Goal: Transaction & Acquisition: Purchase product/service

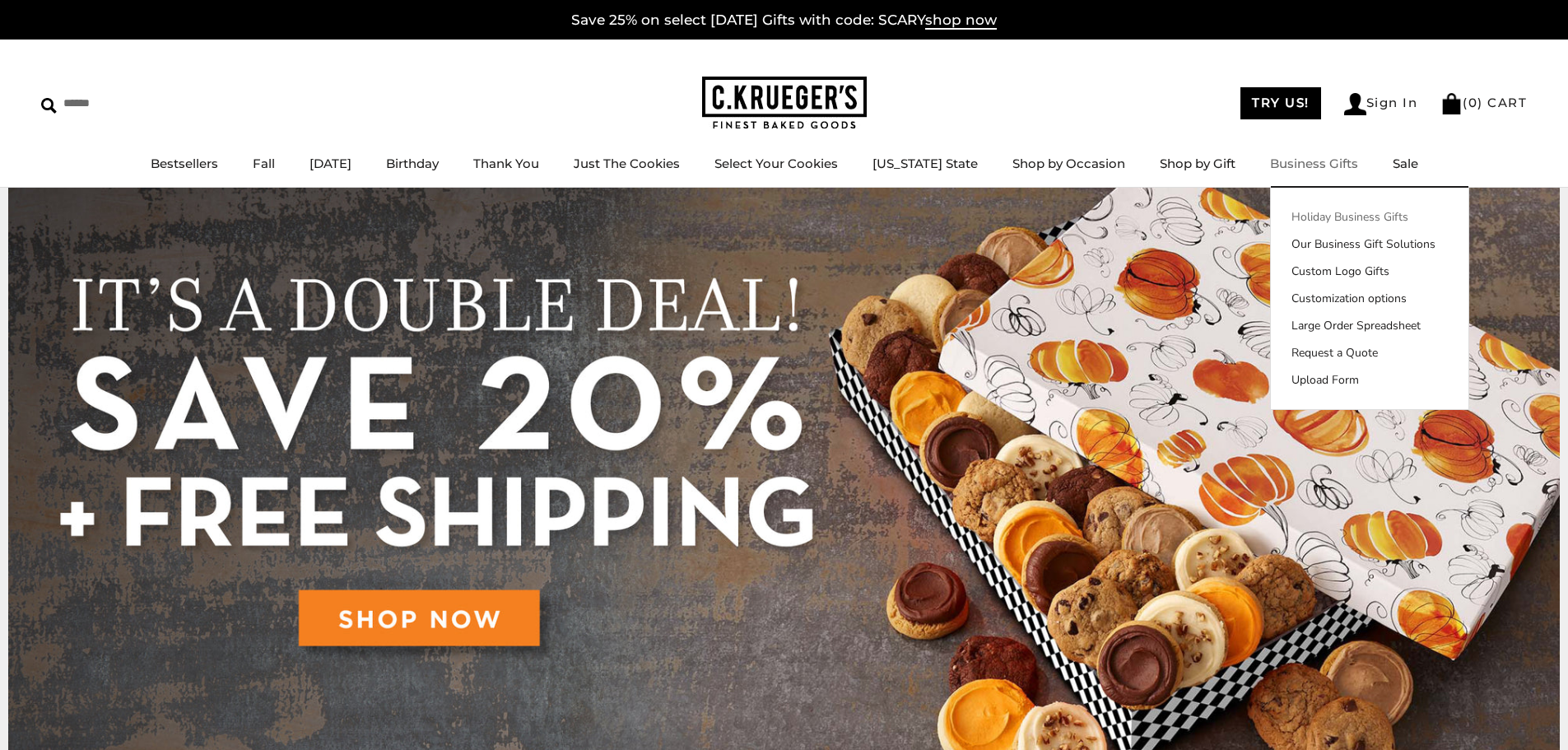
click at [1318, 220] on link "Holiday Business Gifts" at bounding box center [1370, 216] width 198 height 17
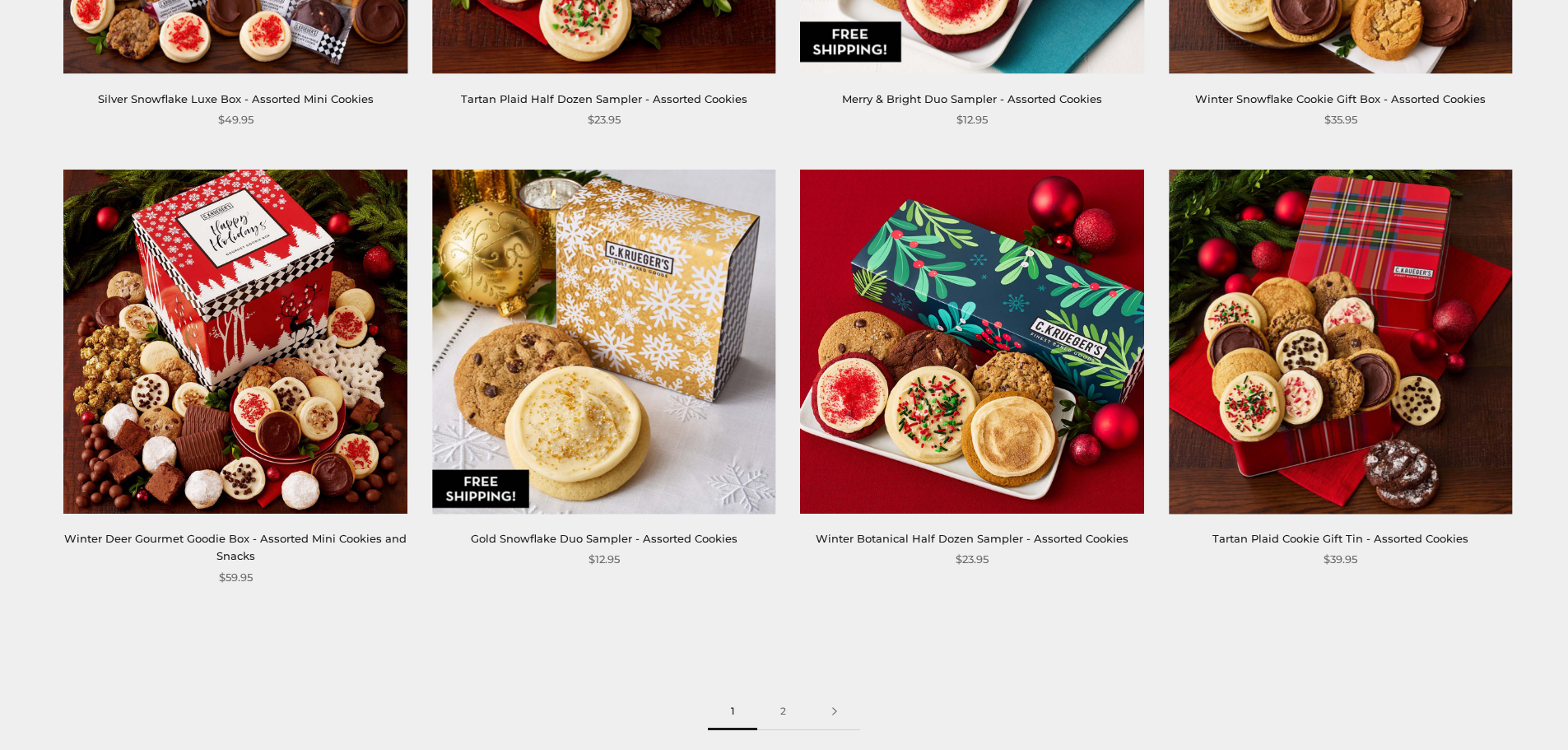
scroll to position [2387, 0]
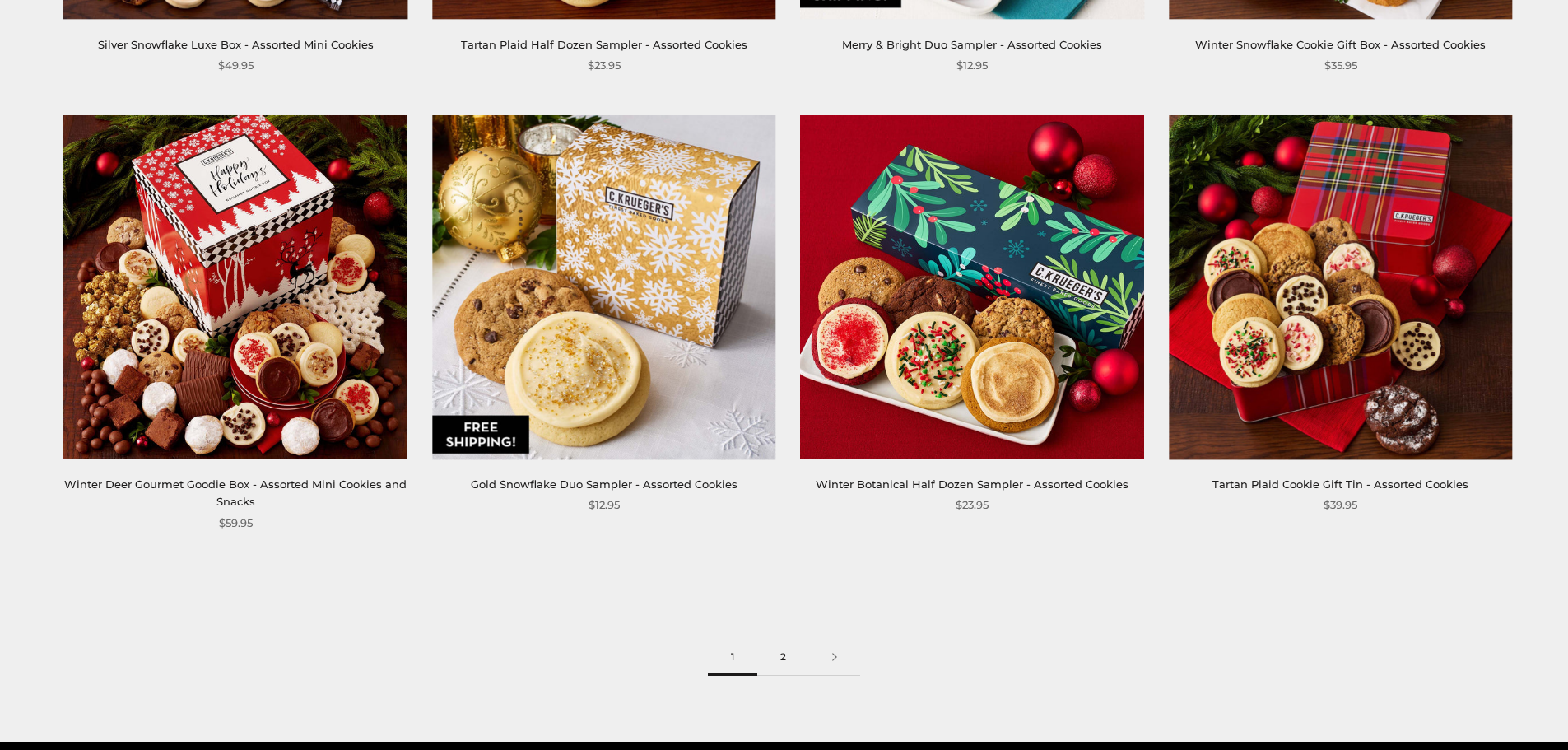
click at [781, 657] on link "2" at bounding box center [784, 657] width 52 height 37
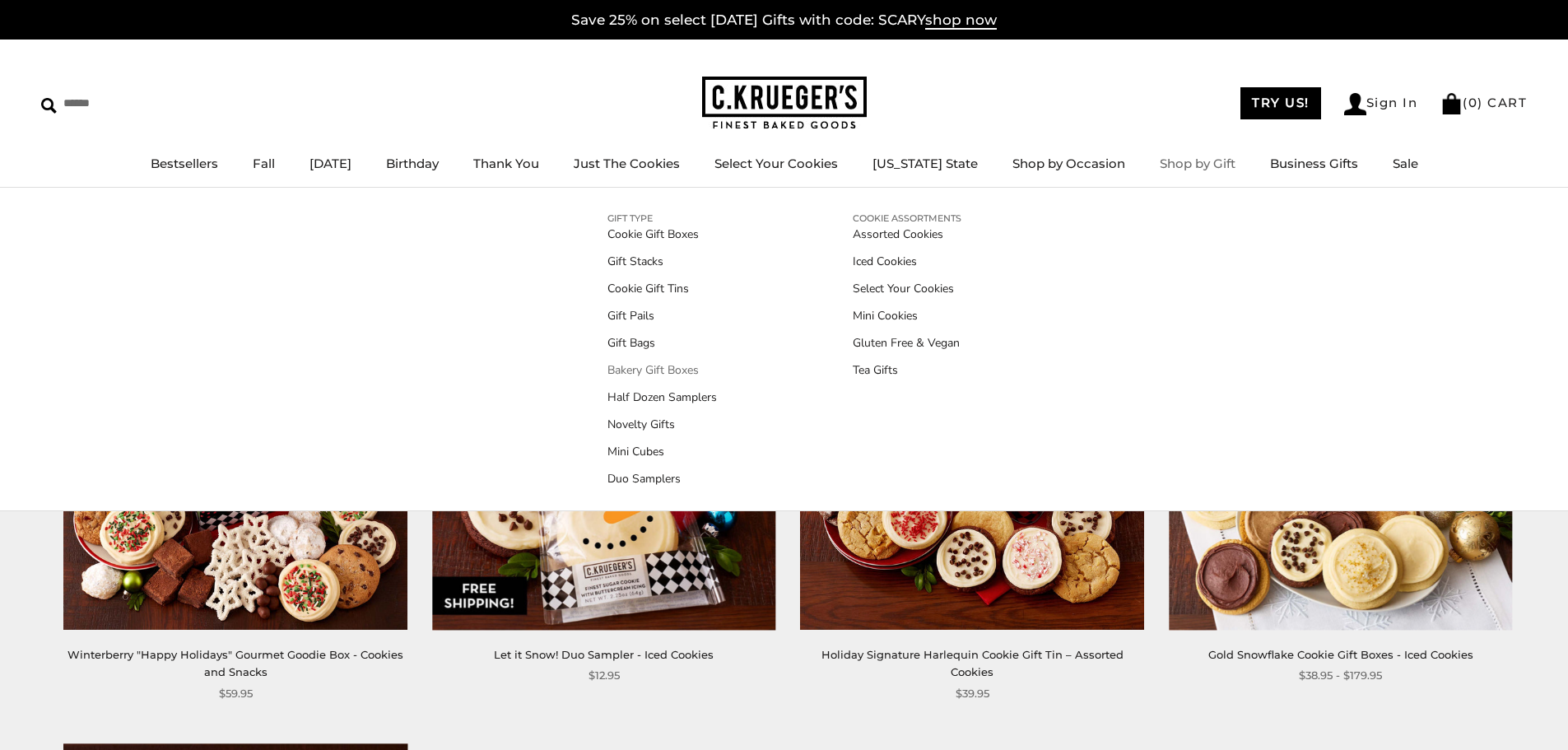
click at [656, 363] on link "Bakery Gift Boxes" at bounding box center [662, 370] width 109 height 17
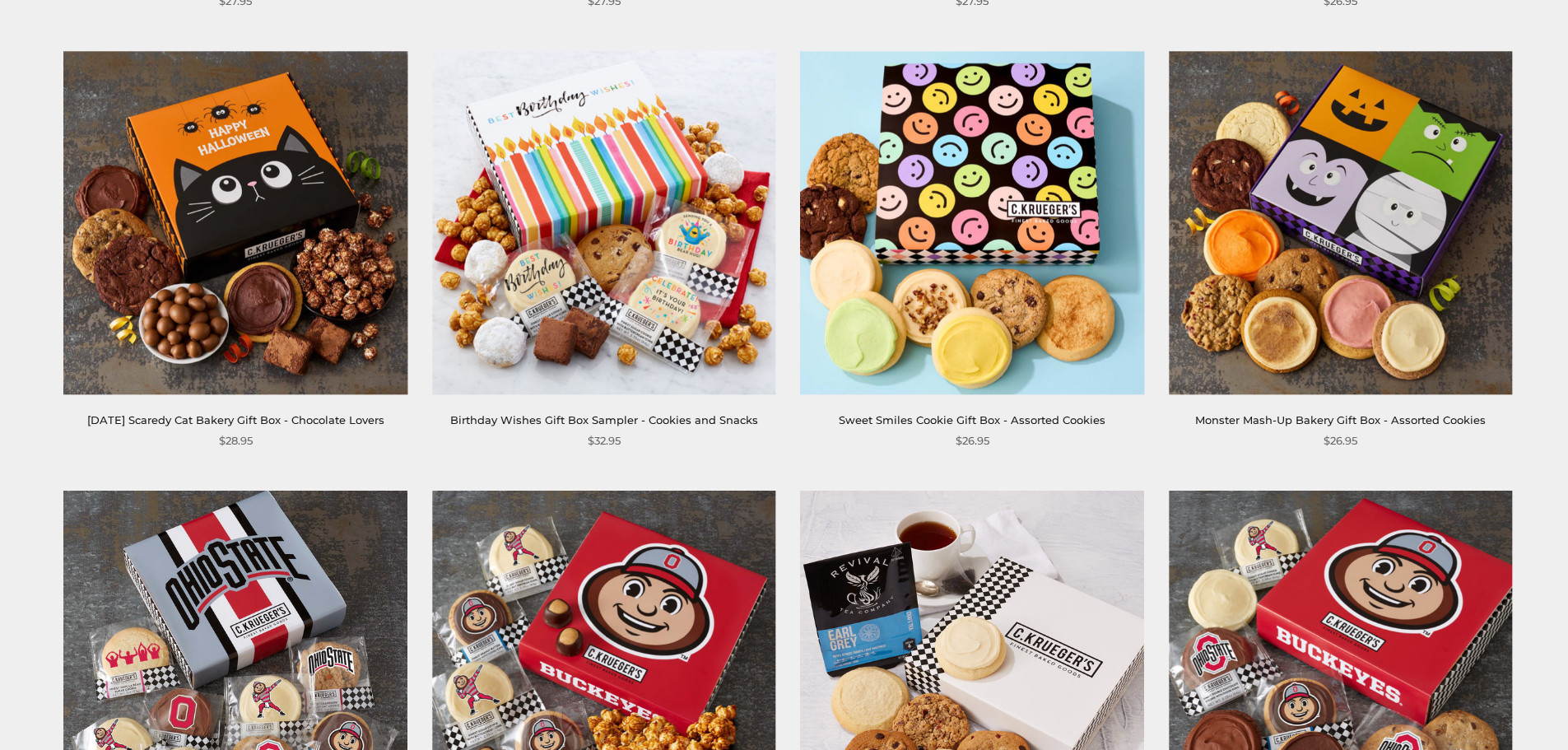
scroll to position [1153, 0]
